Goal: Information Seeking & Learning: Learn about a topic

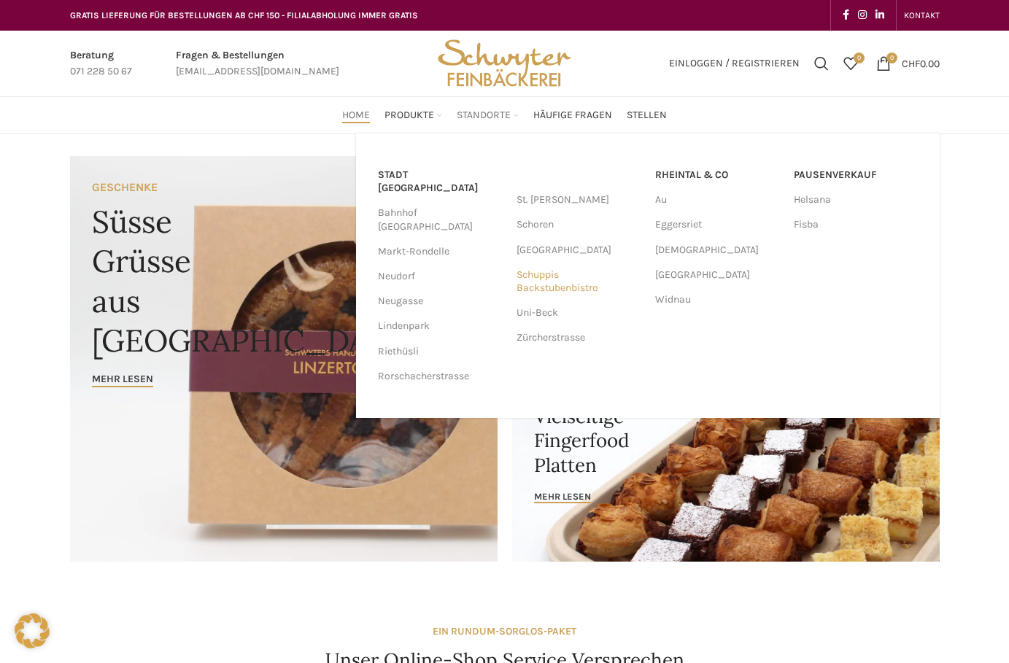
click at [532, 279] on link "Schuppis Backstubenbistro" at bounding box center [579, 282] width 124 height 38
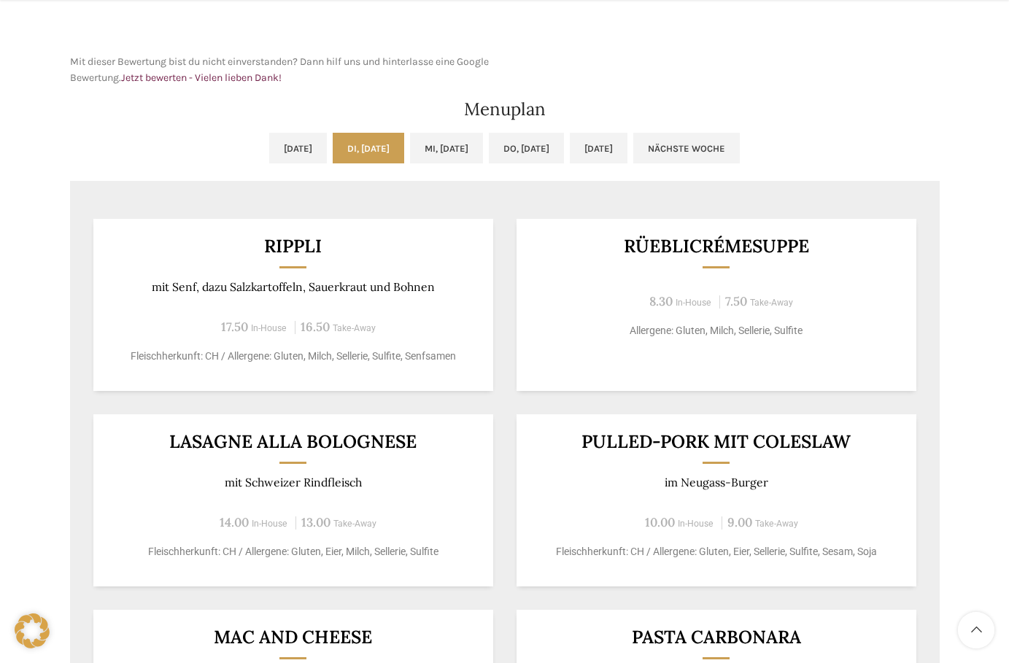
scroll to position [657, 0]
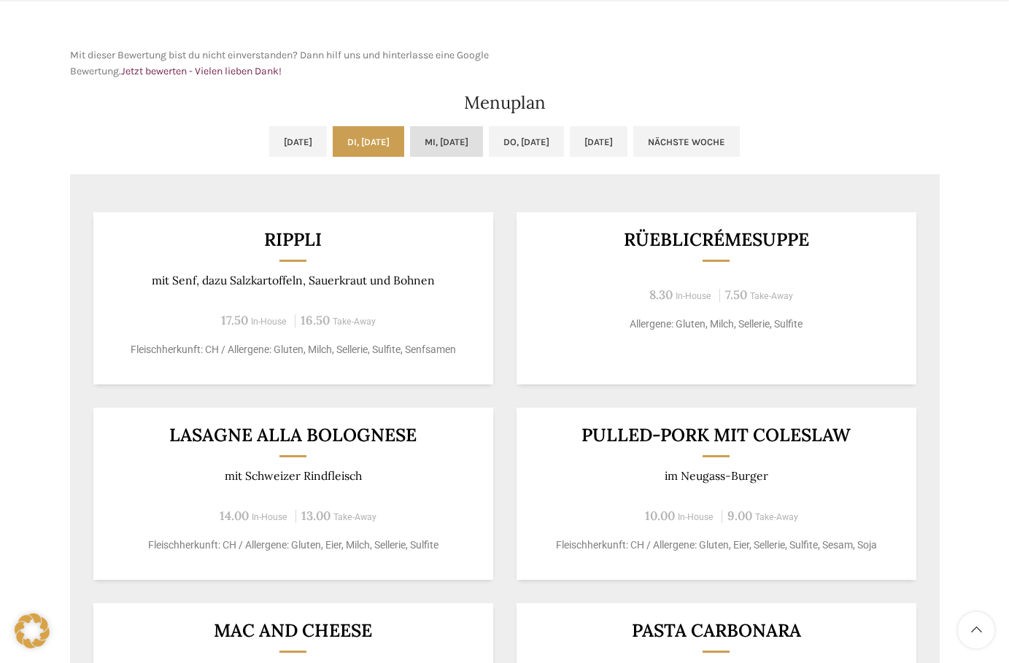
click at [449, 149] on link "Mi, [DATE]" at bounding box center [446, 141] width 73 height 31
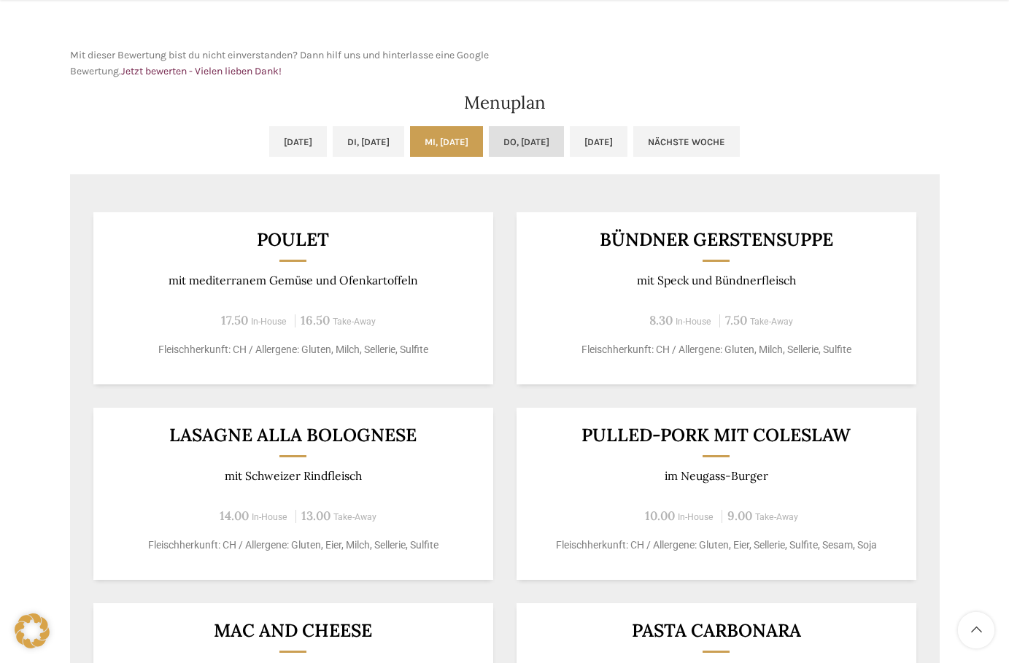
click at [538, 144] on link "Do, [DATE]" at bounding box center [526, 141] width 75 height 31
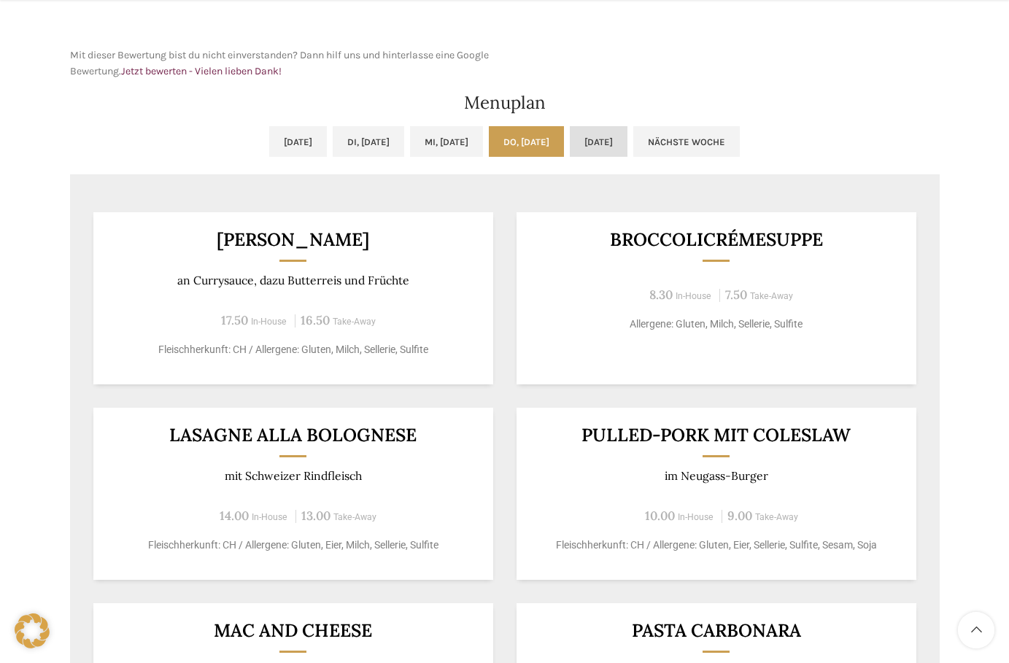
click at [626, 141] on link "[DATE]" at bounding box center [599, 141] width 58 height 31
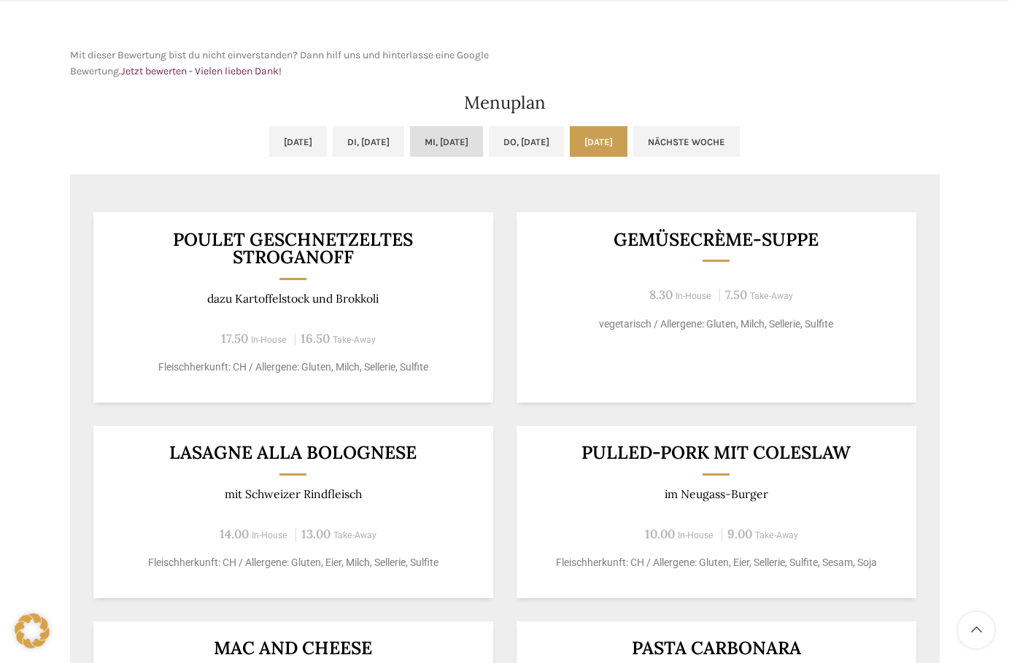
click at [444, 136] on link "Mi, [DATE]" at bounding box center [446, 141] width 73 height 31
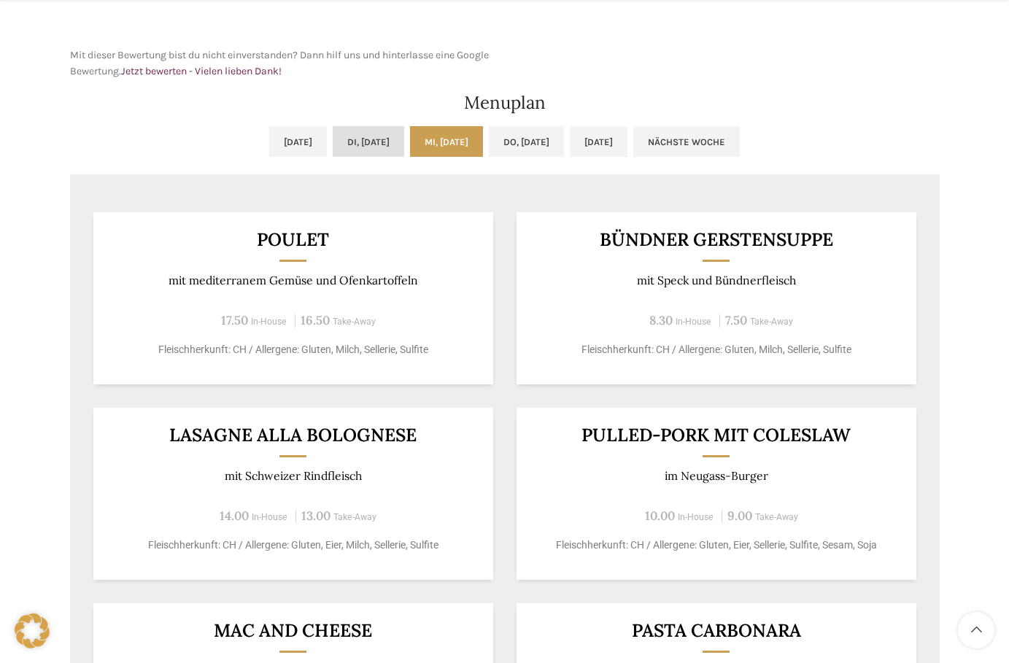
click at [353, 139] on link "Di, [DATE]" at bounding box center [369, 141] width 72 height 31
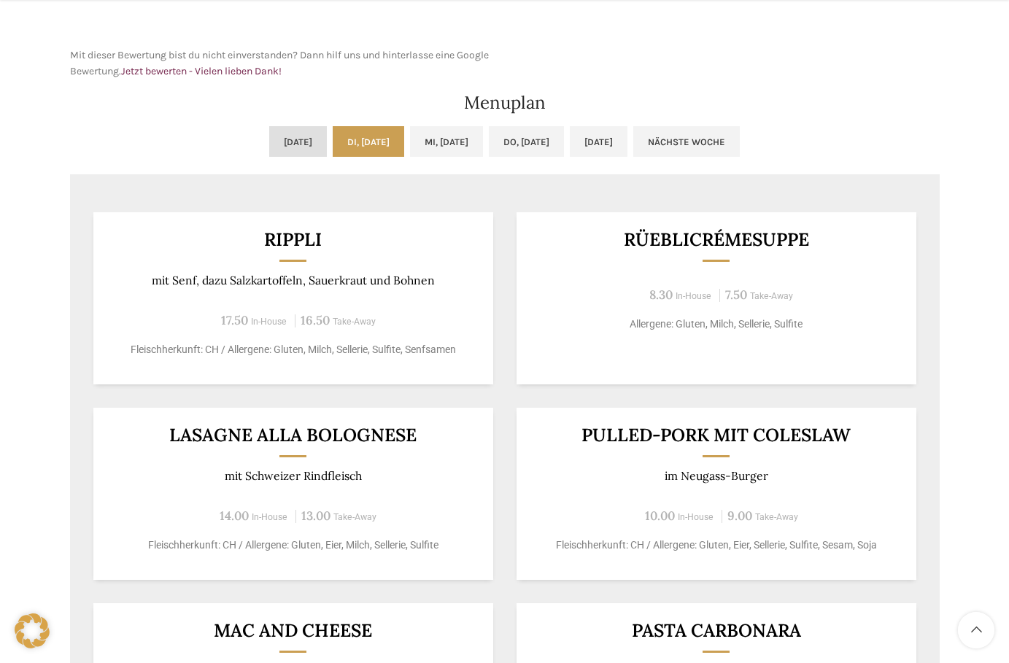
click at [269, 143] on link "[DATE]" at bounding box center [298, 141] width 58 height 31
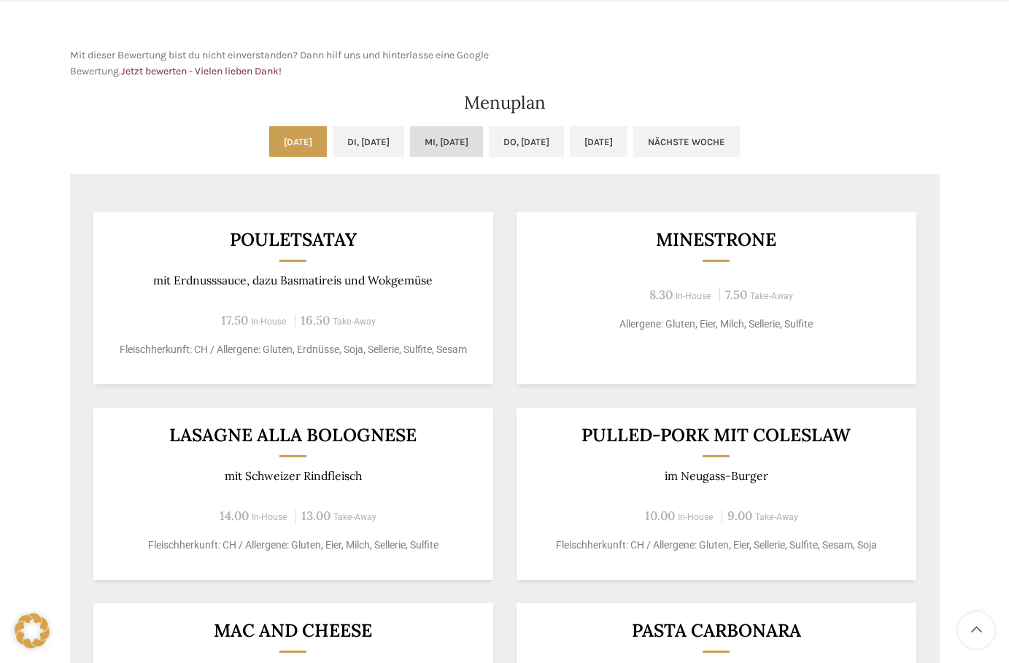
click at [446, 140] on link "Mi, [DATE]" at bounding box center [446, 141] width 73 height 31
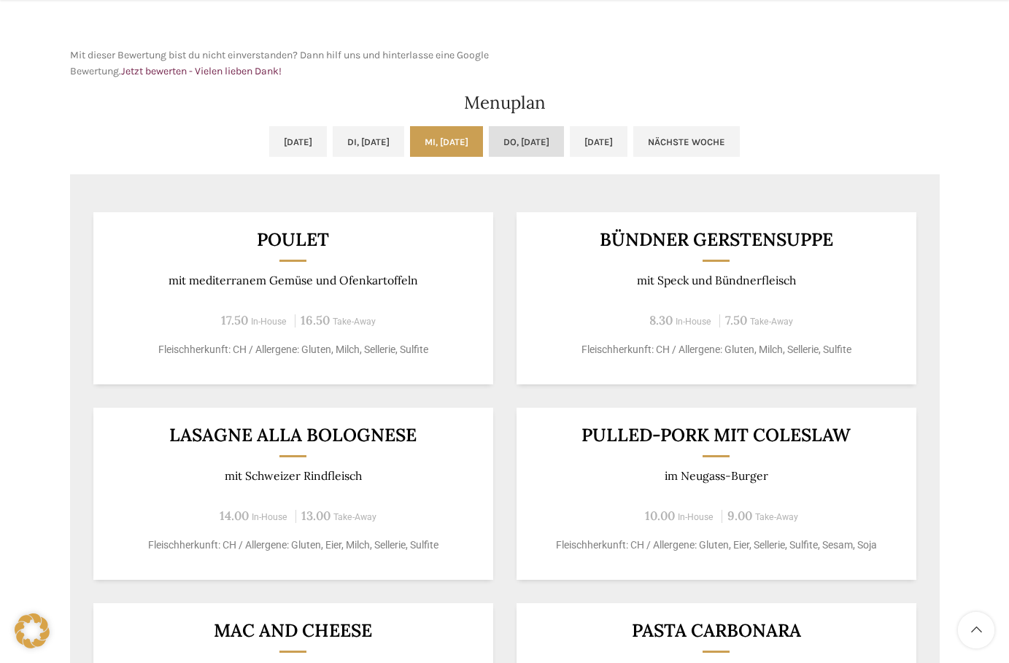
click at [555, 146] on link "Do, [DATE]" at bounding box center [526, 141] width 75 height 31
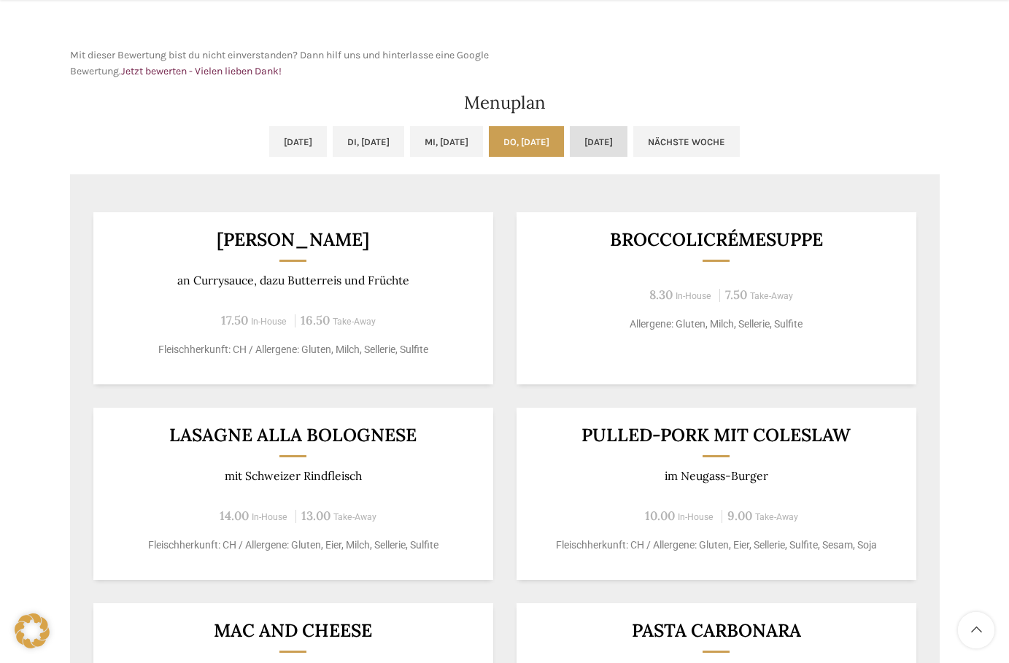
click at [628, 142] on link "[DATE]" at bounding box center [599, 141] width 58 height 31
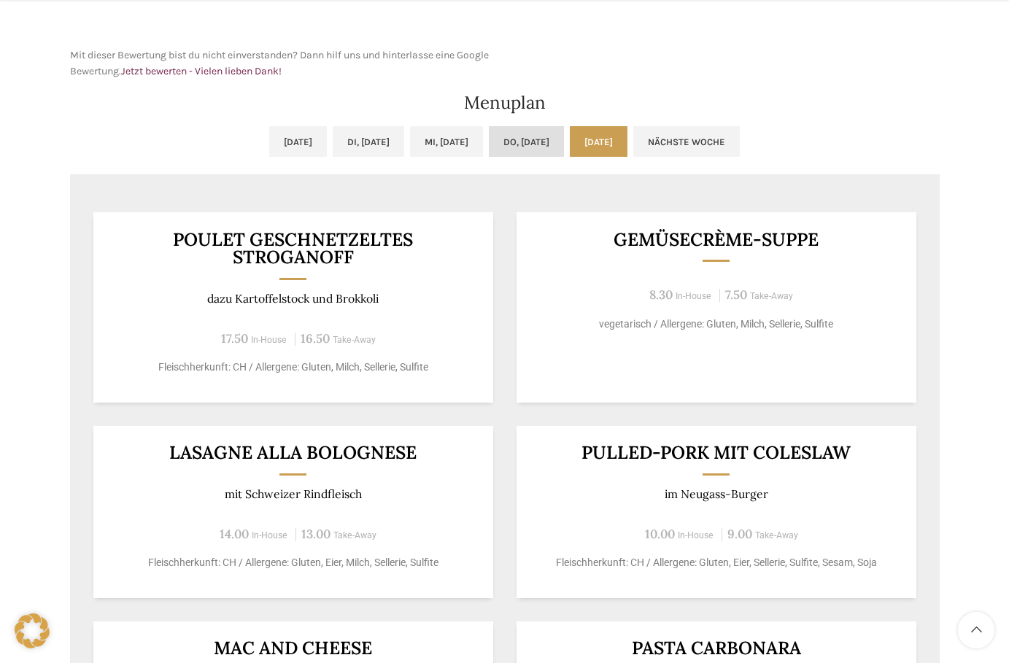
click at [503, 133] on link "Do, [DATE]" at bounding box center [526, 141] width 75 height 31
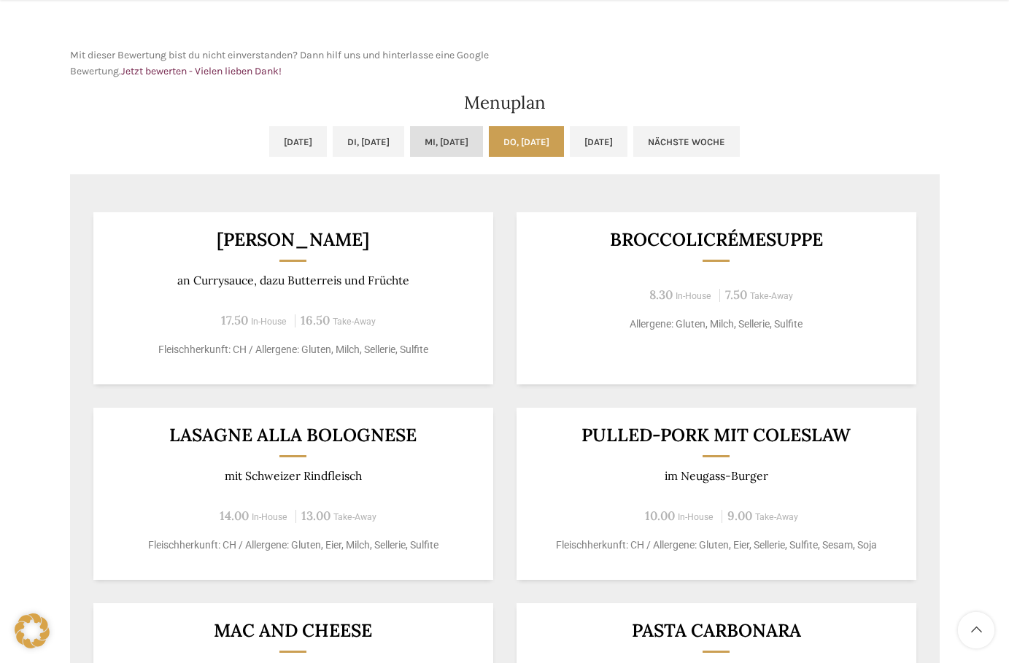
click at [456, 138] on link "Mi, [DATE]" at bounding box center [446, 141] width 73 height 31
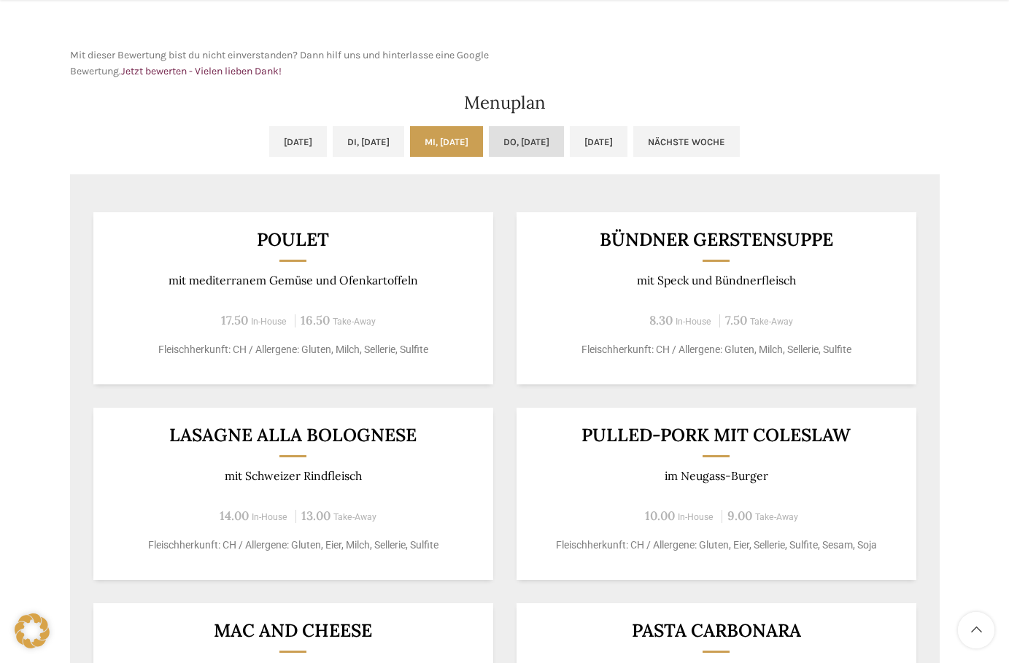
click at [549, 136] on link "Do, [DATE]" at bounding box center [526, 141] width 75 height 31
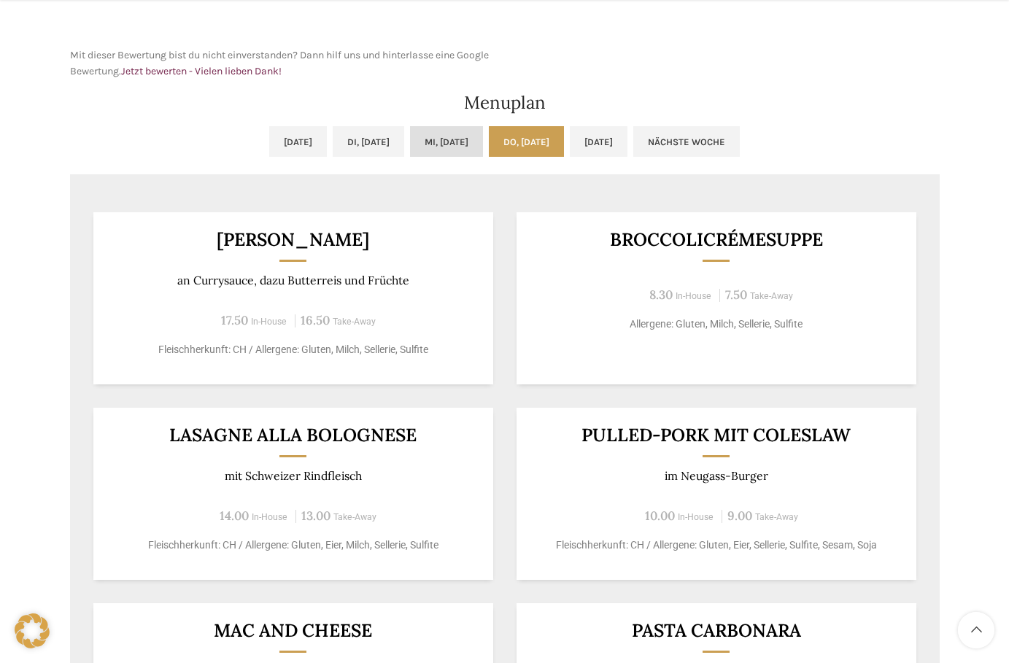
click at [467, 144] on link "Mi, [DATE]" at bounding box center [446, 141] width 73 height 31
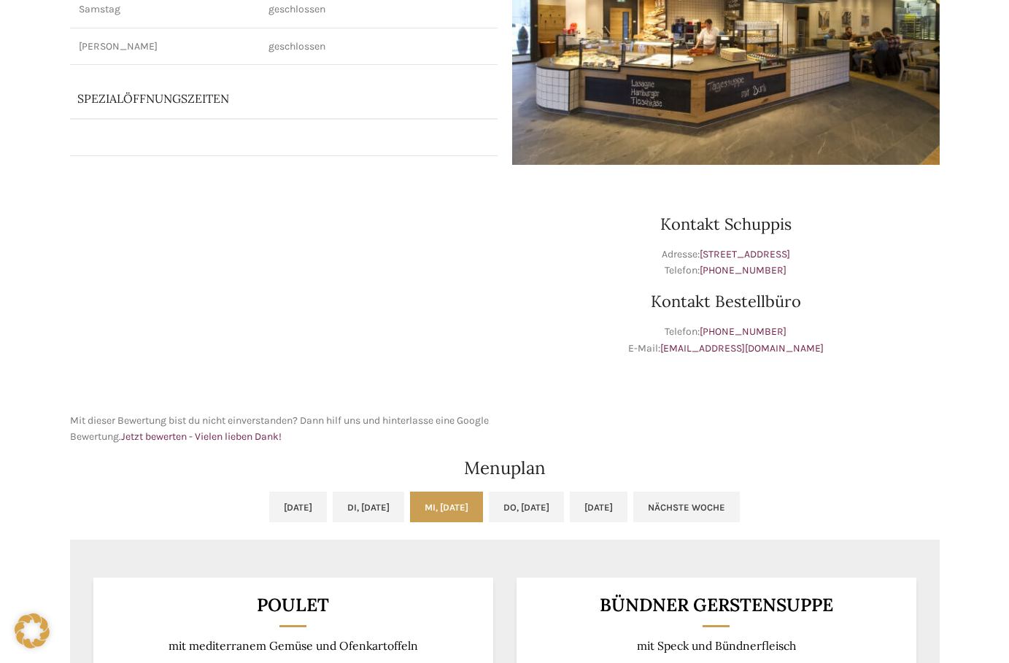
scroll to position [0, 0]
